Goal: Complete application form: Complete application form

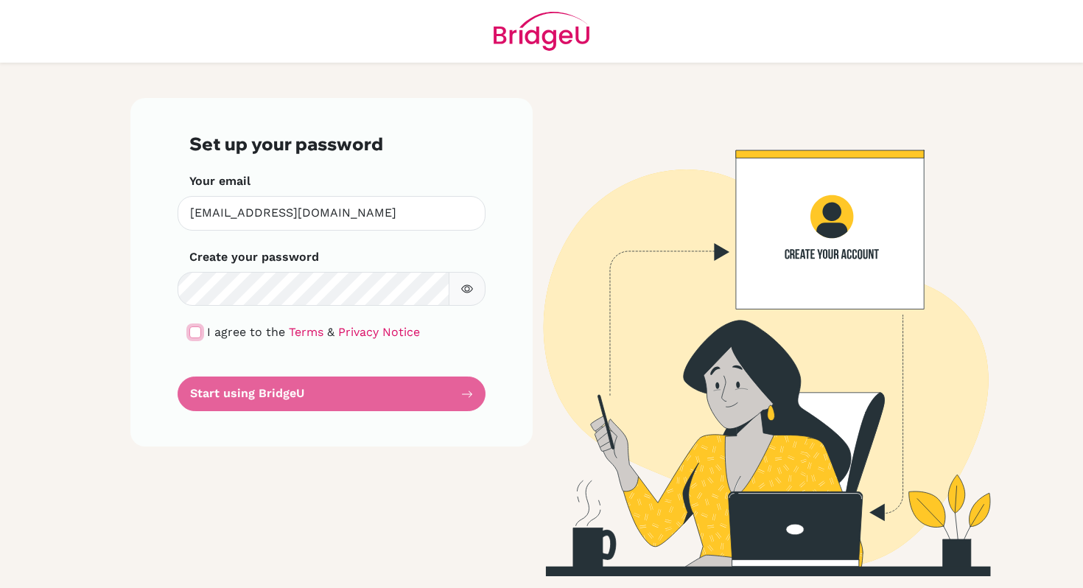
click at [193, 331] on input "checkbox" at bounding box center [195, 332] width 12 height 12
checkbox input "true"
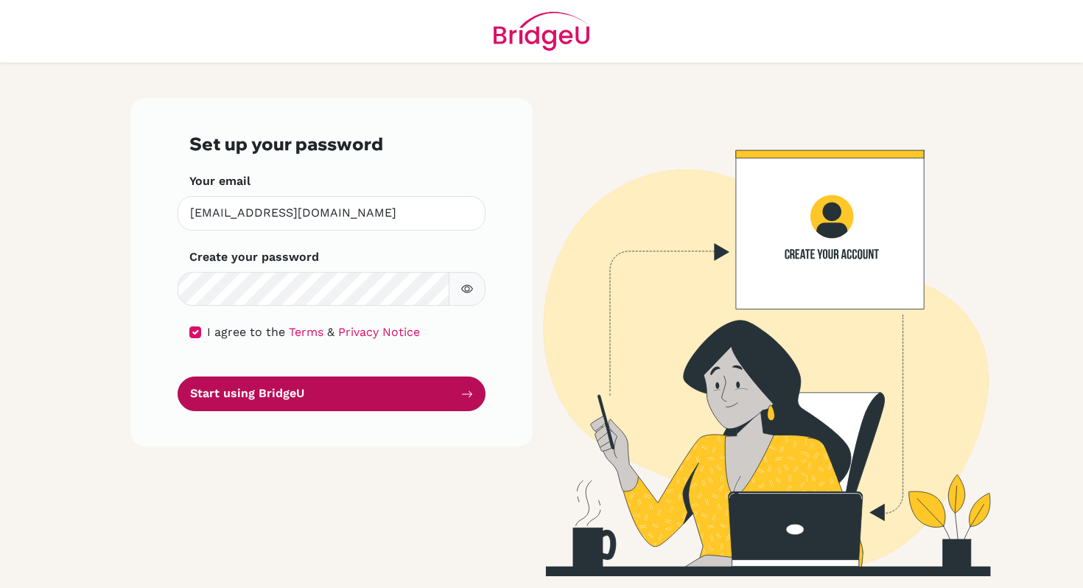
click at [265, 400] on button "Start using BridgeU" at bounding box center [332, 394] width 308 height 35
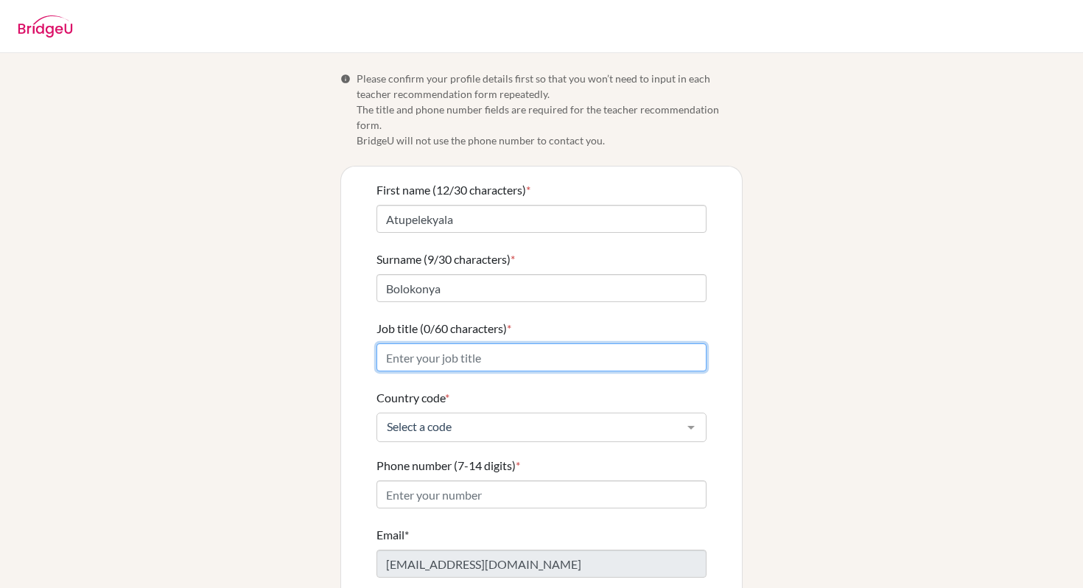
click at [460, 343] on input "Job title (0/60 characters) *" at bounding box center [542, 357] width 330 height 28
type input "MYP Coordinator, DP CAS & MYP Service Coordinator"
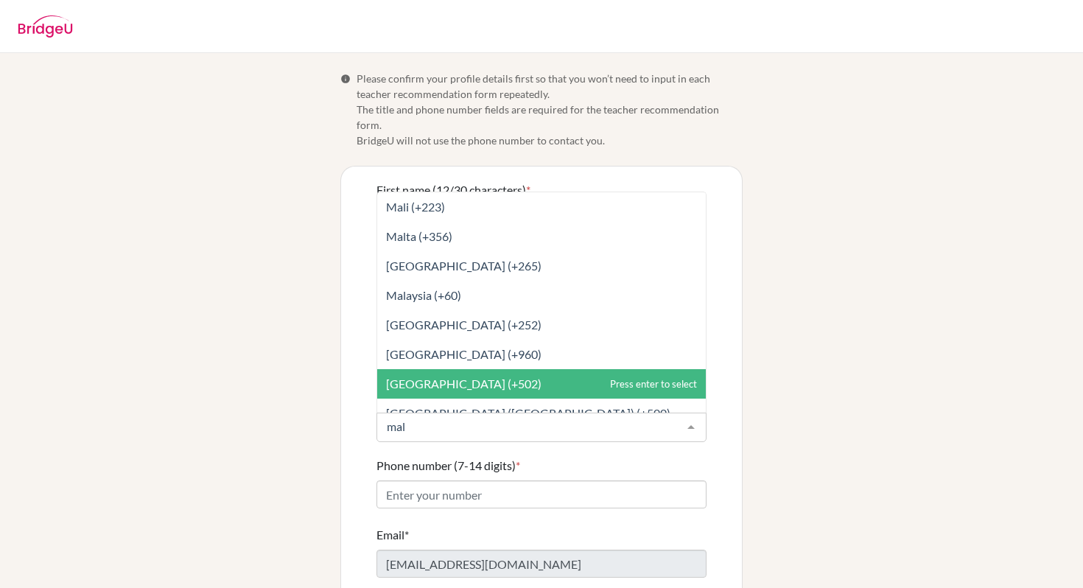
type input "mala"
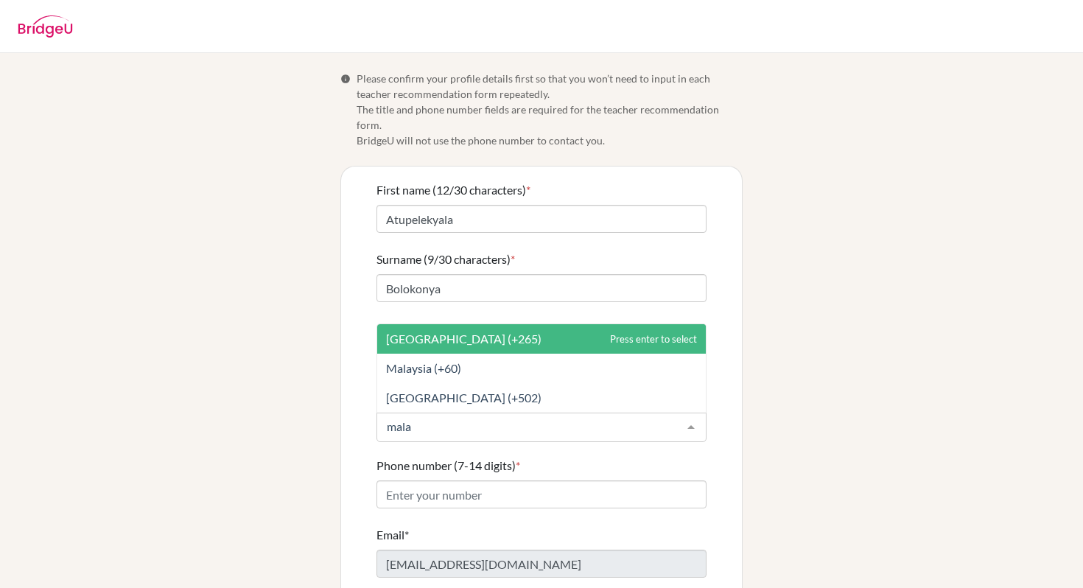
click at [459, 332] on span "Malawi (+265)" at bounding box center [464, 339] width 156 height 14
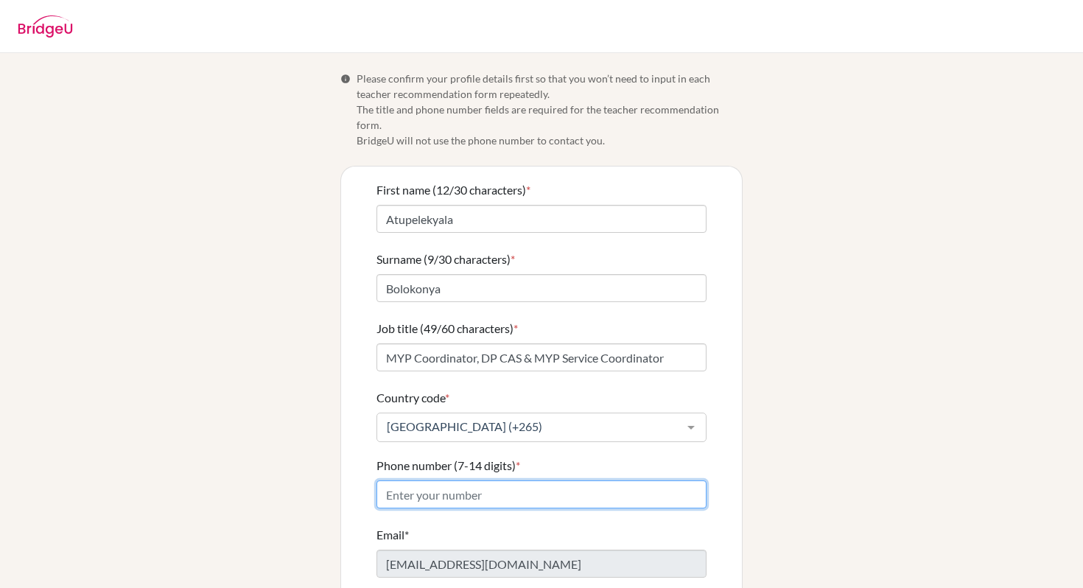
click at [438, 481] on input "Phone number (7-14 digits) *" at bounding box center [542, 495] width 330 height 28
type input "888098902"
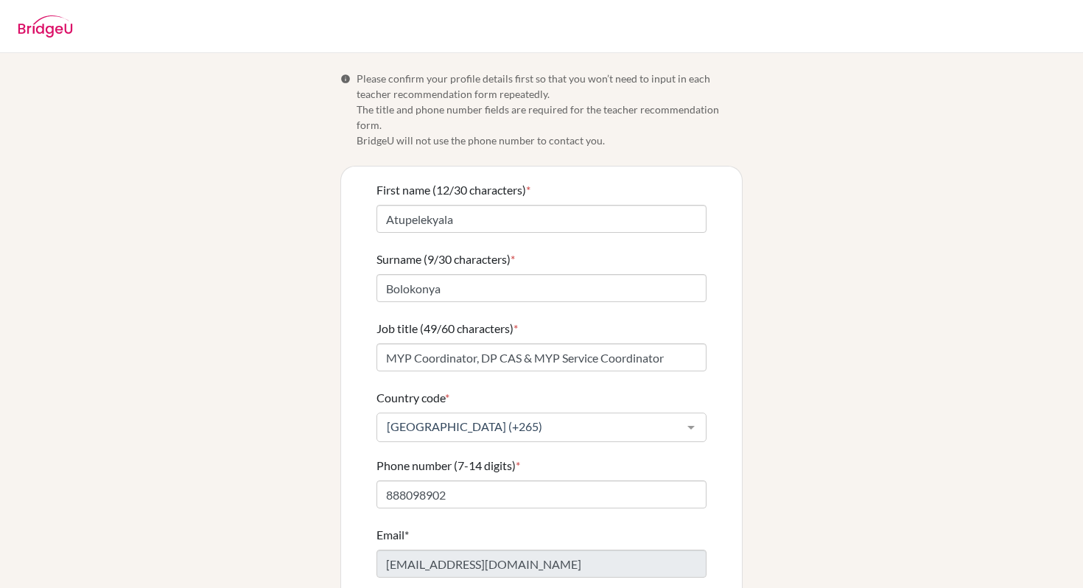
click at [878, 399] on div "Info Please confirm your profile details first so that you won’t need to input …" at bounding box center [542, 364] width 840 height 586
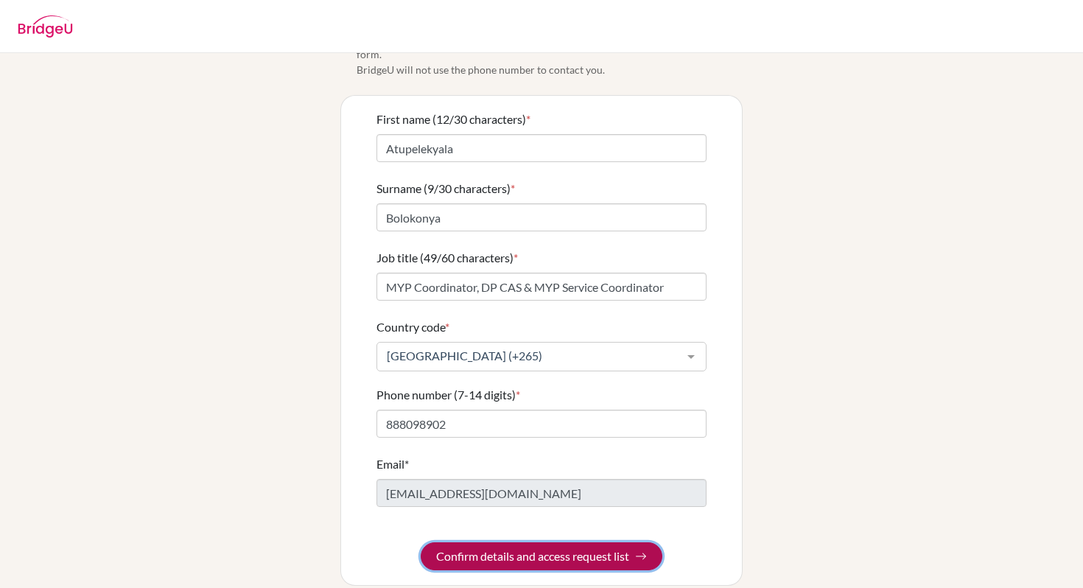
click at [556, 543] on button "Confirm details and access request list" at bounding box center [542, 556] width 242 height 28
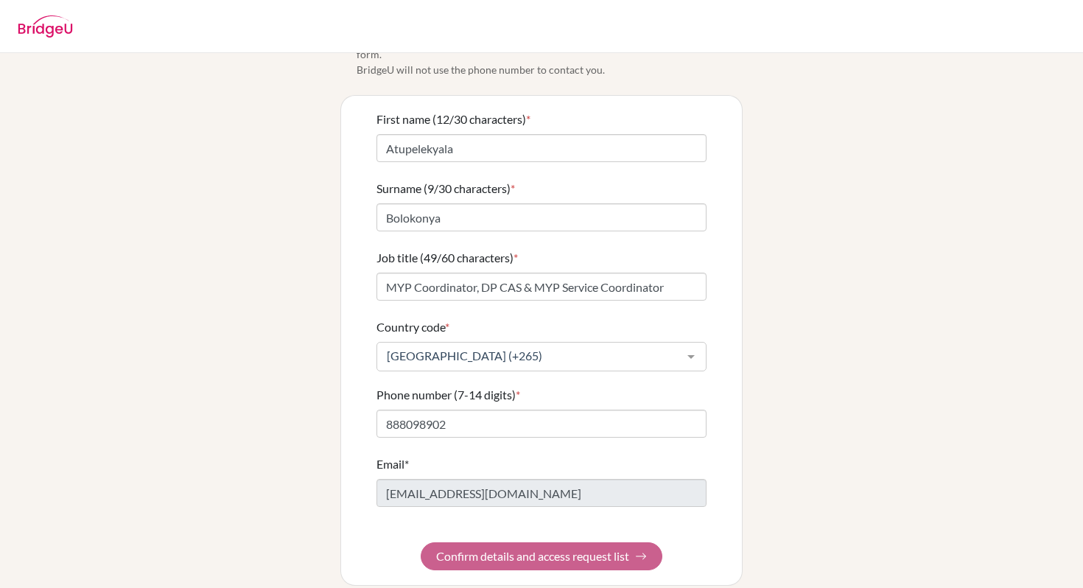
scroll to position [0, 0]
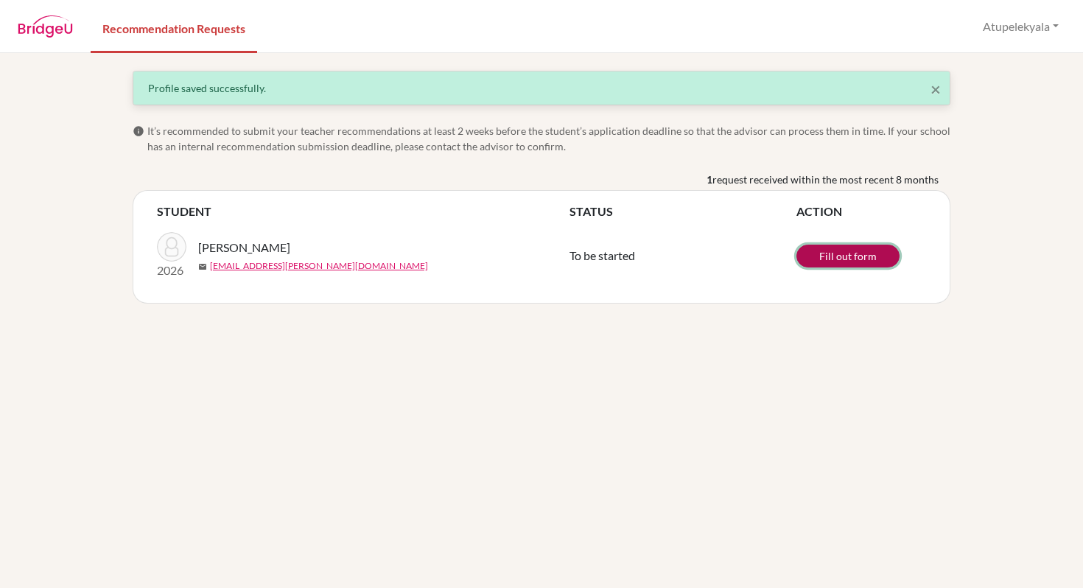
click at [855, 260] on link "Fill out form" at bounding box center [848, 256] width 103 height 23
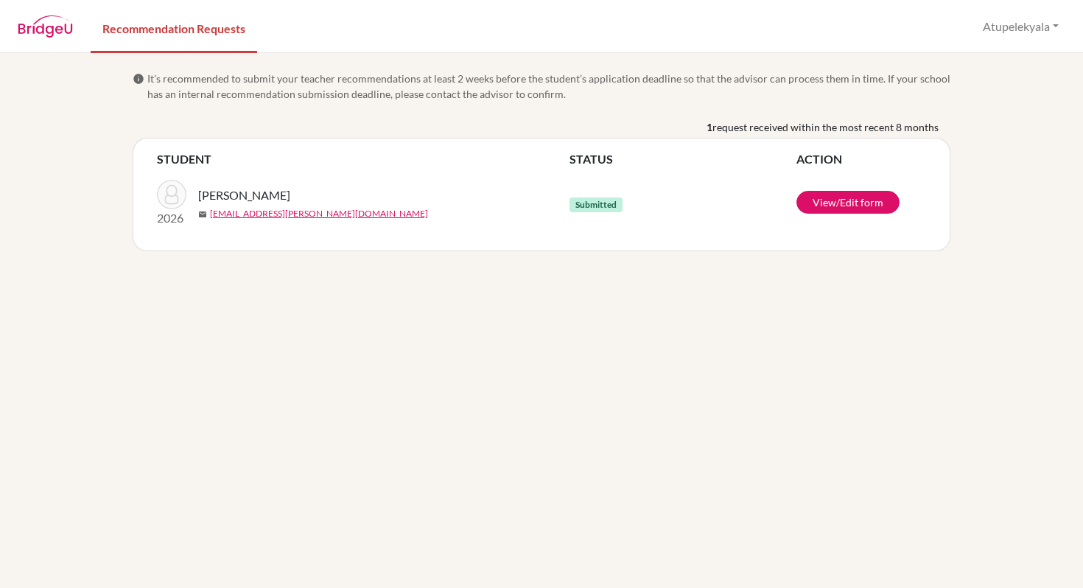
click at [579, 206] on div "Kasmani, Fatima mail fatima.kasmani@bmis.mw" at bounding box center [389, 203] width 383 height 34
